Goal: Communication & Community: Answer question/provide support

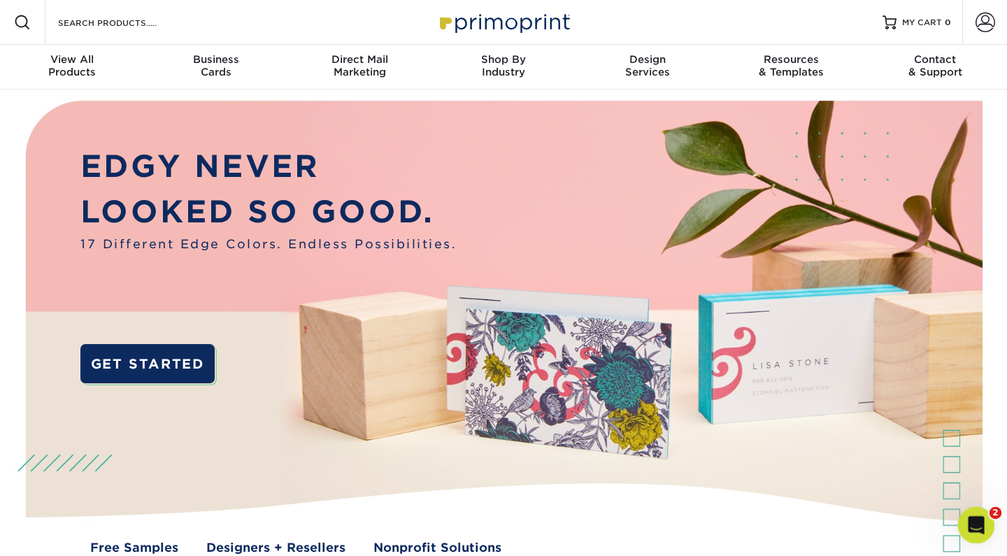
click at [976, 523] on icon "Open Intercom Messenger" at bounding box center [974, 523] width 10 height 11
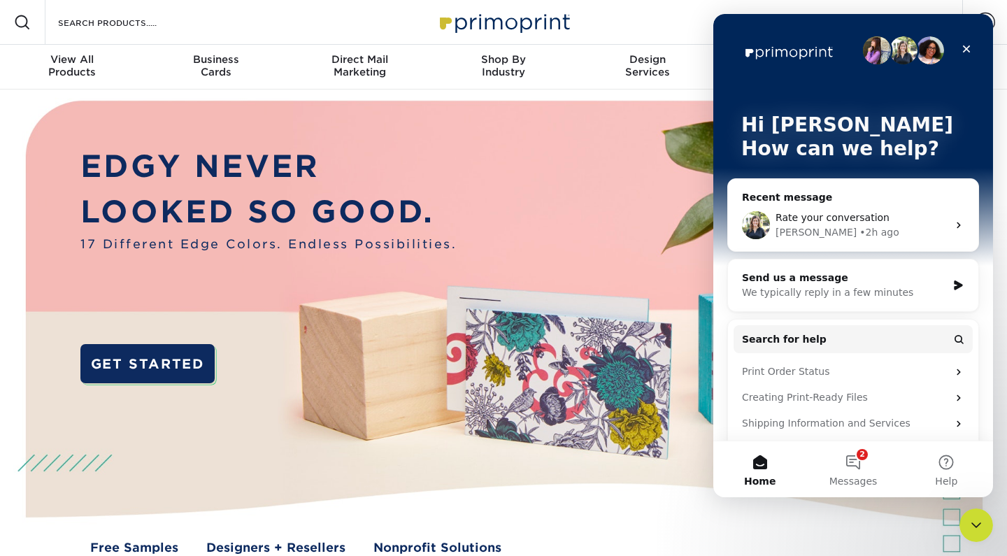
click at [824, 197] on div "Recent message" at bounding box center [853, 197] width 222 height 15
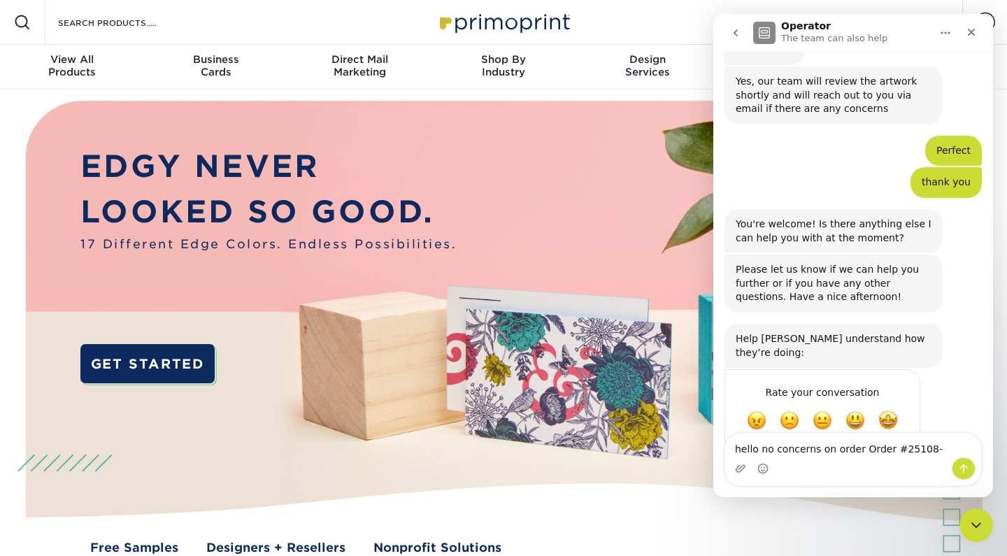
scroll to position [207, 0]
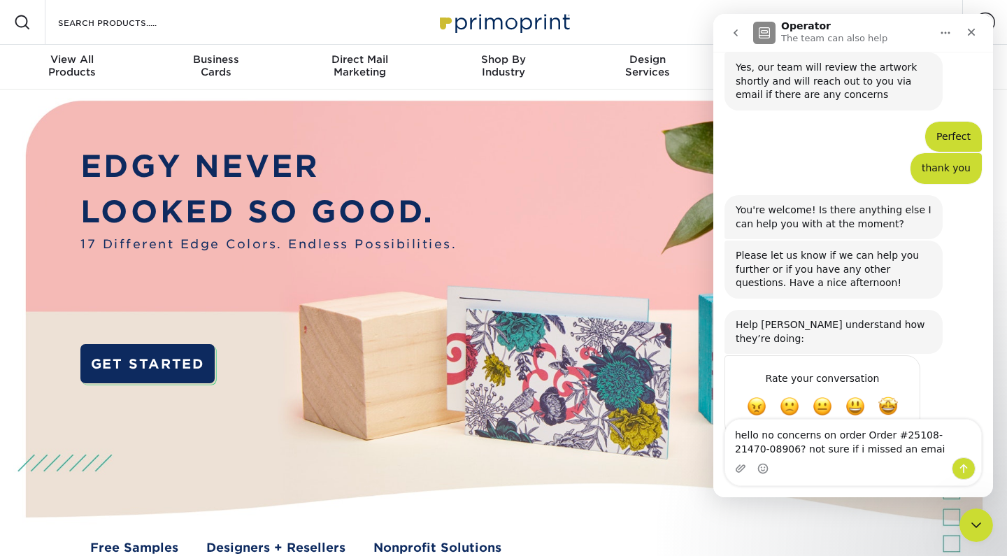
type textarea "hello no concerns on order Order #25108-21470-08906? not sure if i missed an em…"
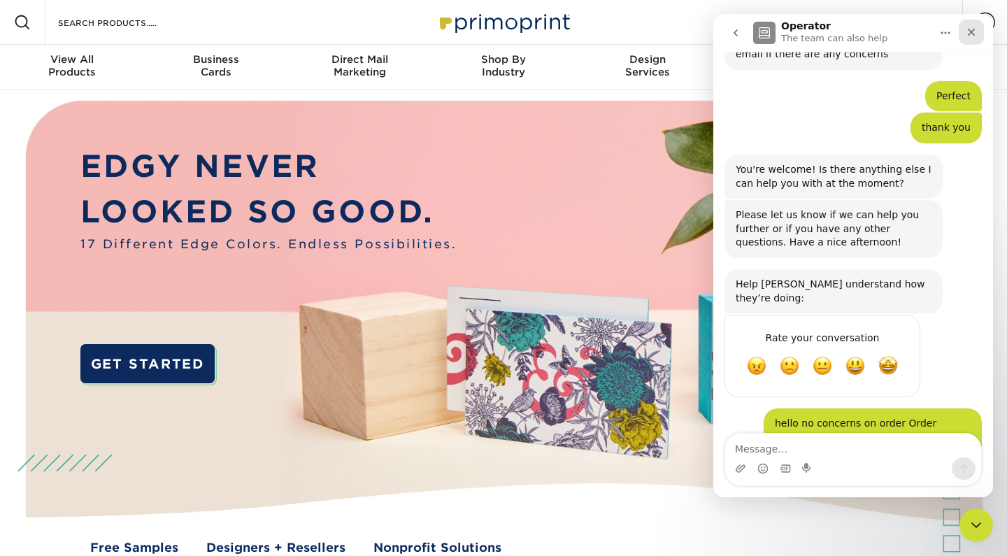
click at [972, 35] on icon "Close" at bounding box center [971, 32] width 11 height 11
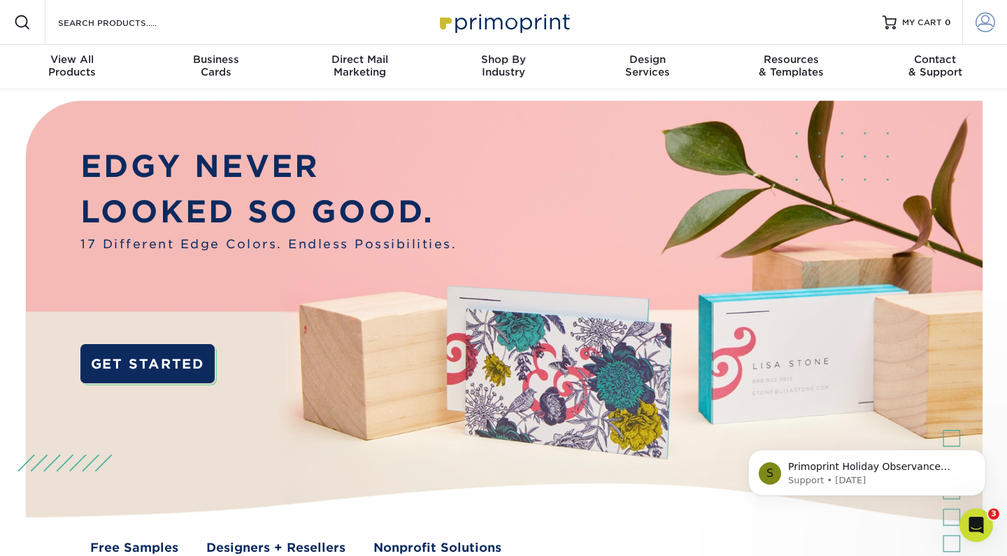
scroll to position [0, 0]
click at [980, 22] on span at bounding box center [986, 23] width 20 height 20
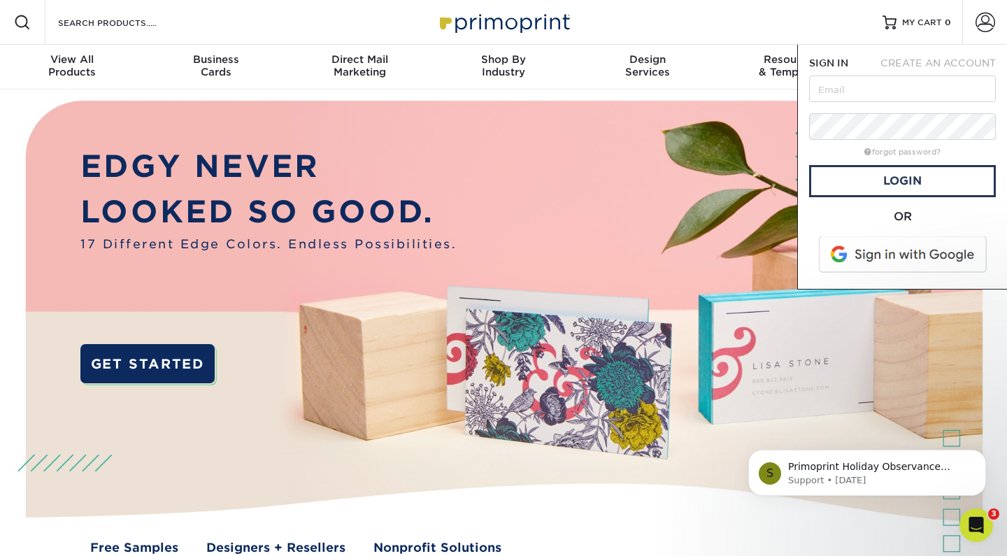
click at [901, 257] on span at bounding box center [904, 254] width 178 height 36
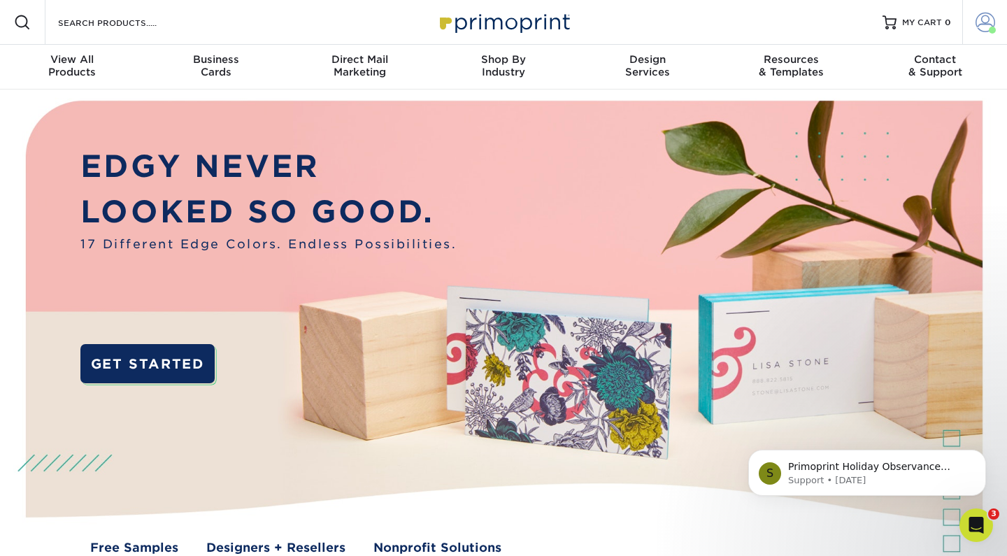
click at [978, 29] on span at bounding box center [986, 23] width 20 height 20
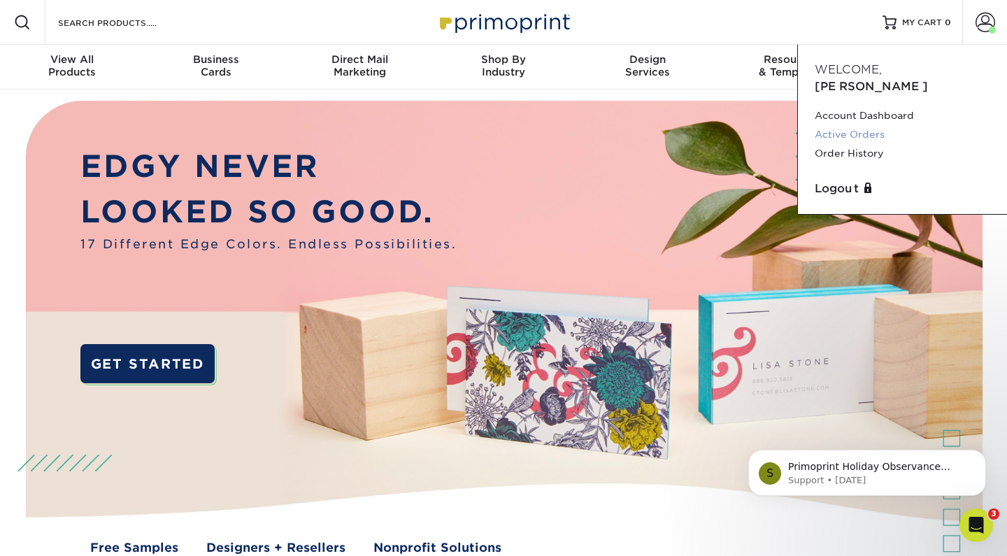
click at [841, 125] on link "Active Orders" at bounding box center [903, 134] width 176 height 19
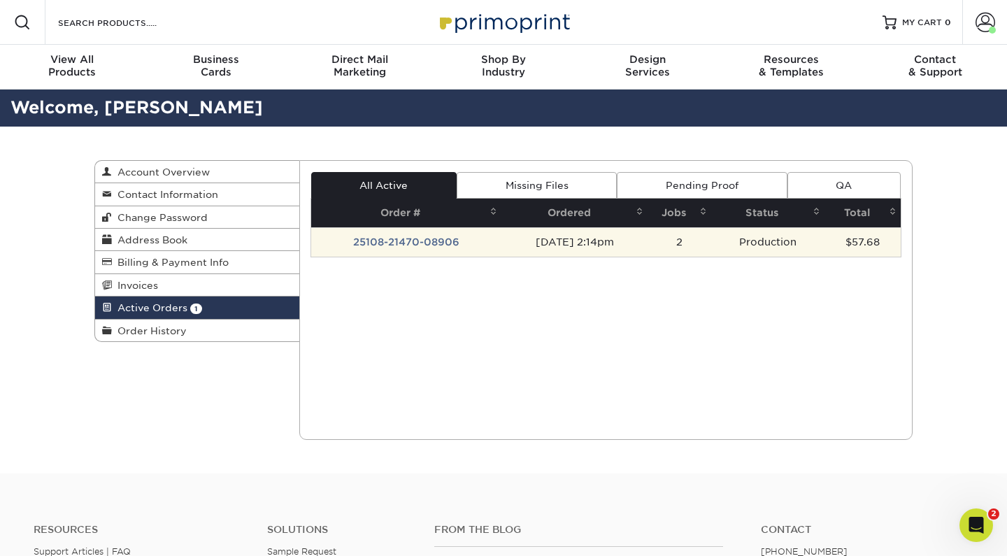
click at [399, 246] on td "25108-21470-08906" at bounding box center [406, 241] width 191 height 29
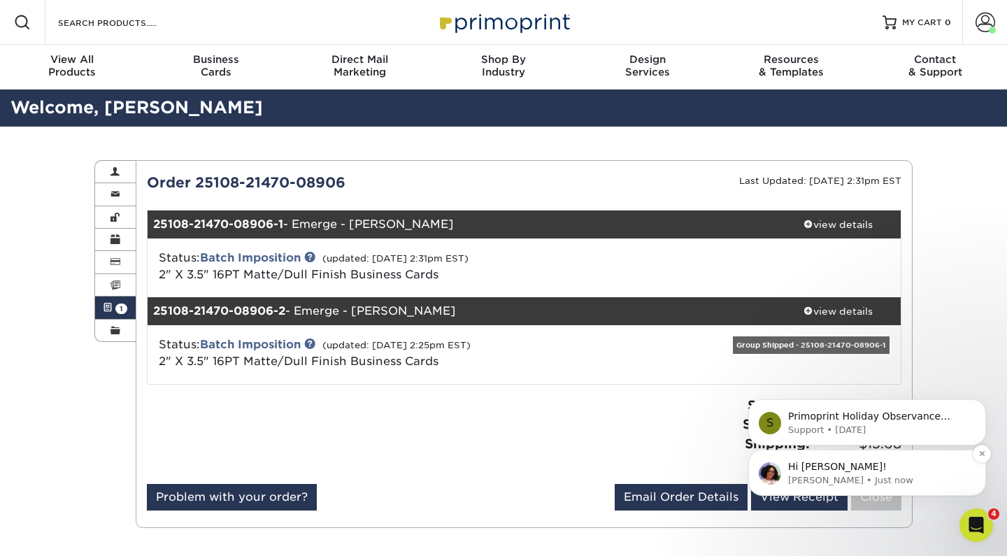
click at [820, 462] on span "Hi Louis!" at bounding box center [837, 466] width 99 height 11
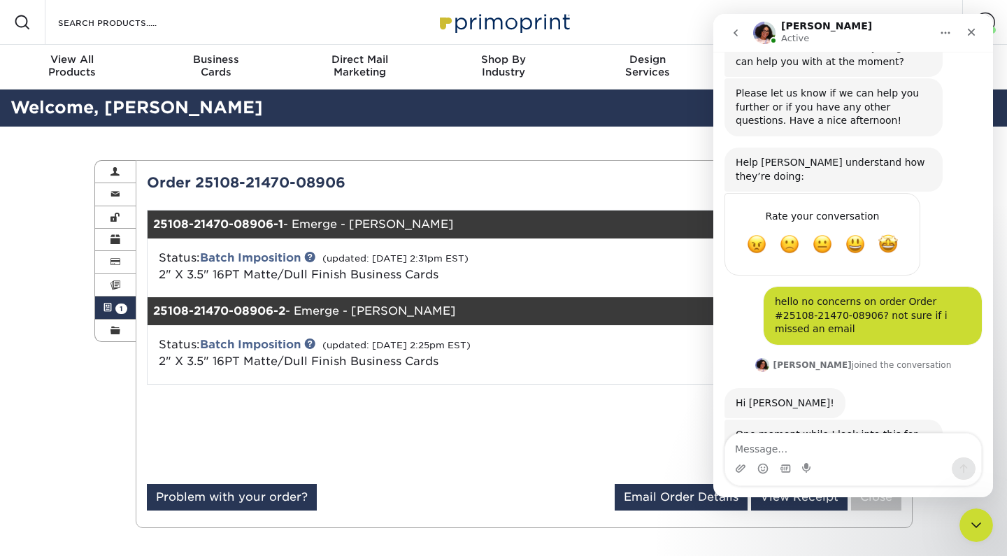
scroll to position [366, 0]
type textarea "Thank you"
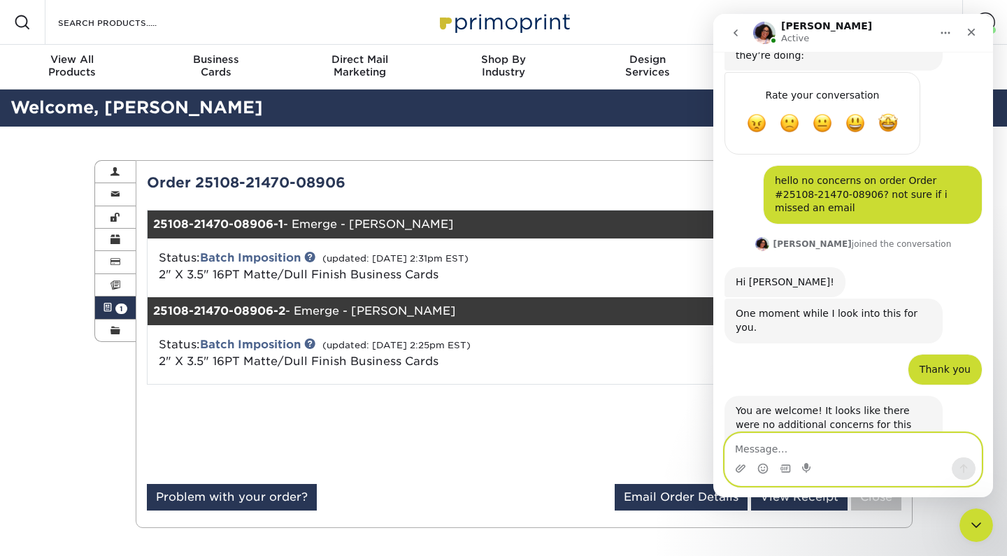
scroll to position [489, 0]
click at [768, 452] on textarea "Message…" at bounding box center [853, 446] width 256 height 24
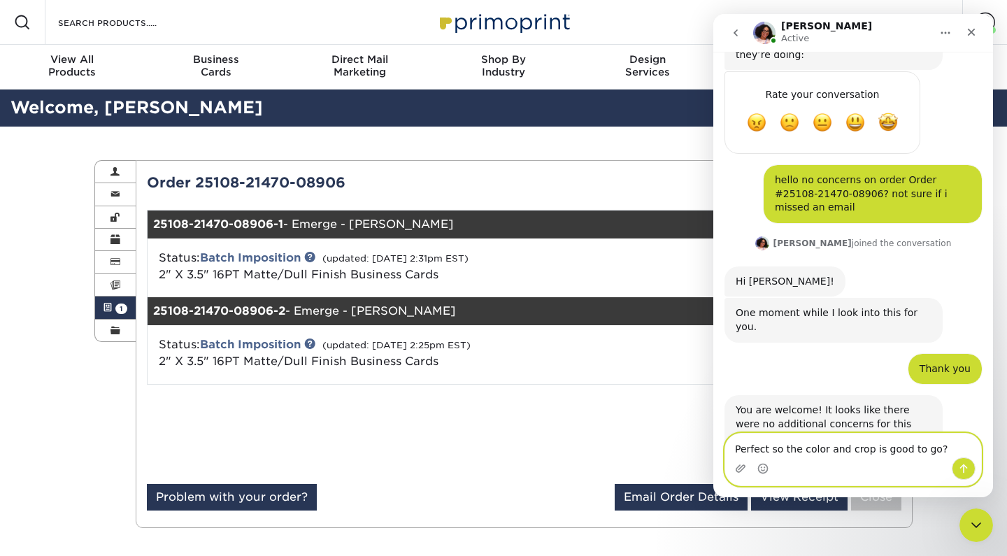
type textarea "Perfect so the color and crop is good to go?"
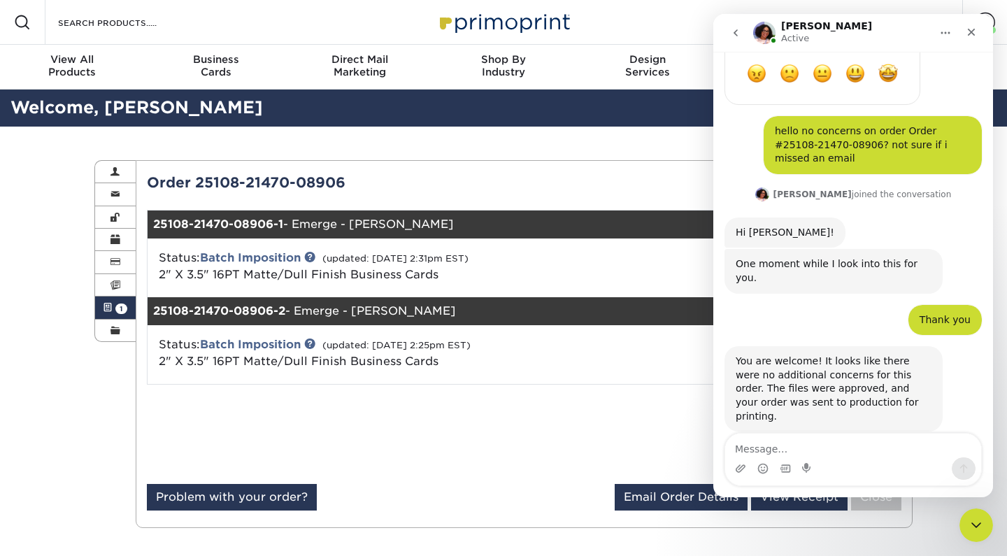
scroll to position [598, 0]
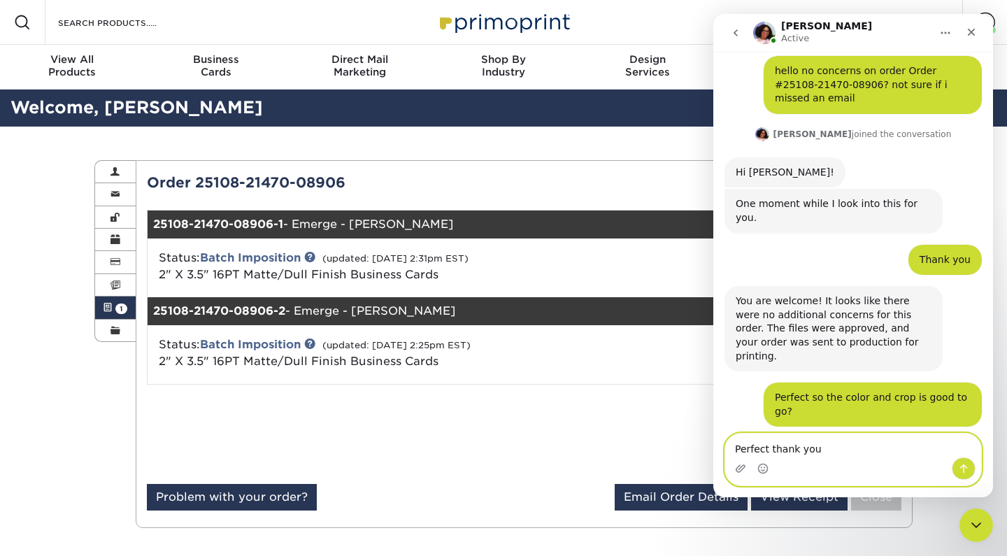
type textarea "Perfect thank youm"
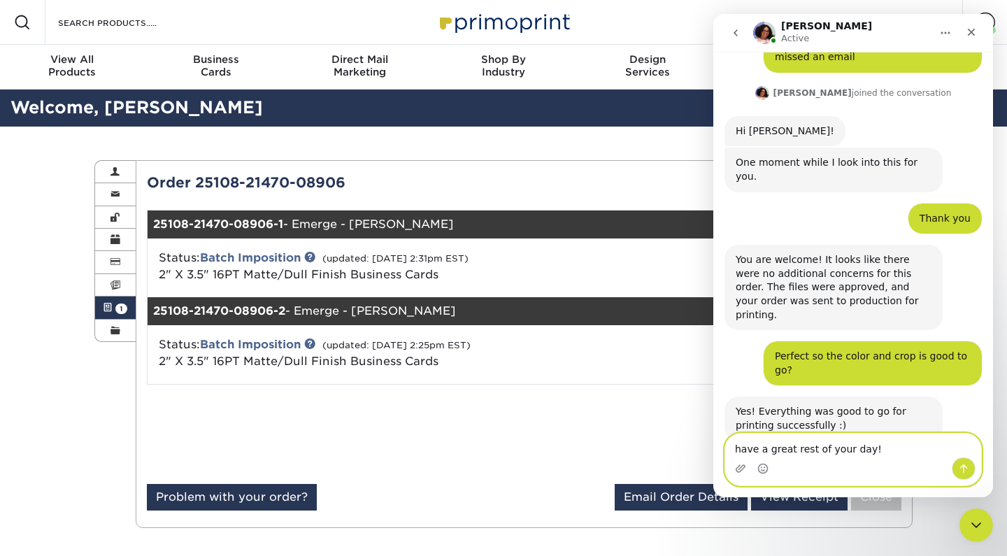
type textarea "have a great rest of your day!"
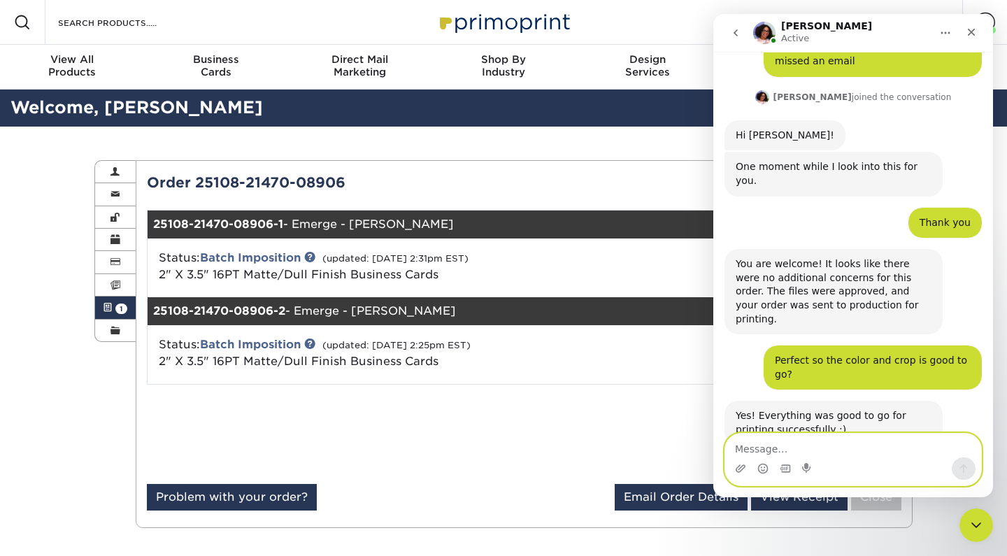
scroll to position [671, 0]
